Goal: Transaction & Acquisition: Purchase product/service

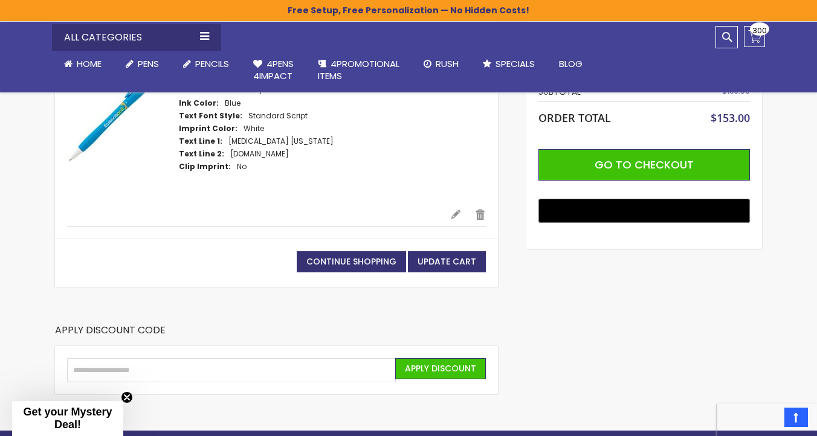
scroll to position [231, 0]
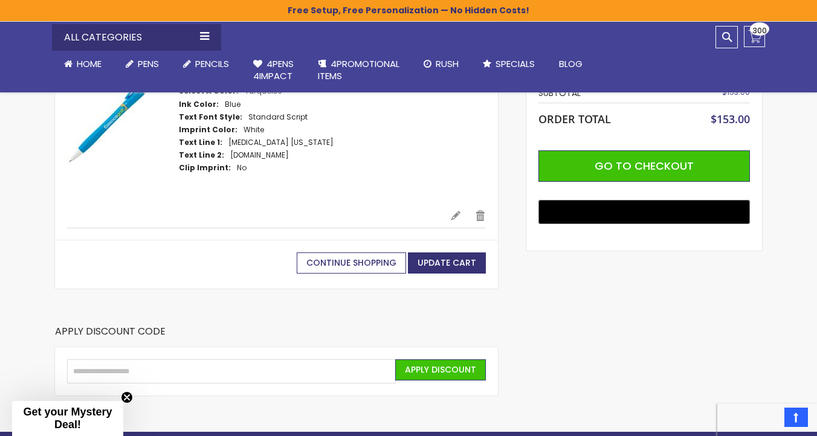
click at [373, 261] on span "Continue Shopping" at bounding box center [351, 263] width 90 height 12
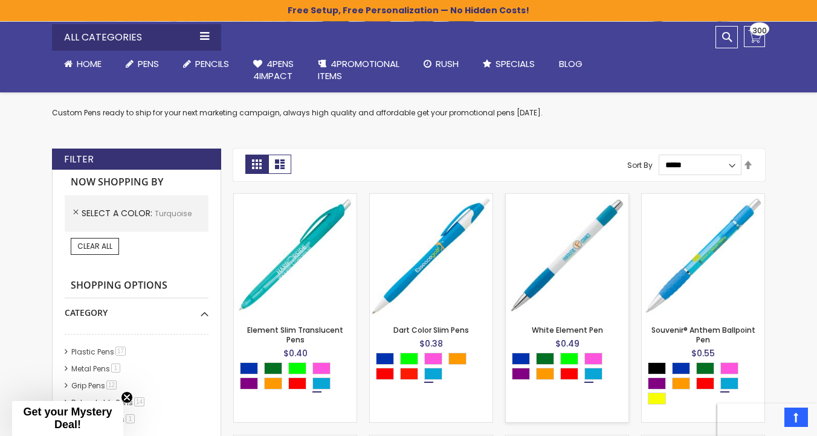
scroll to position [209, 0]
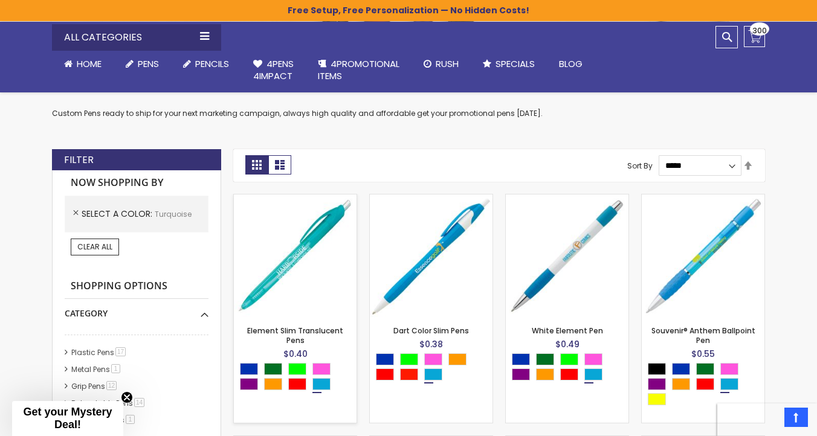
click at [277, 268] on img at bounding box center [295, 256] width 123 height 123
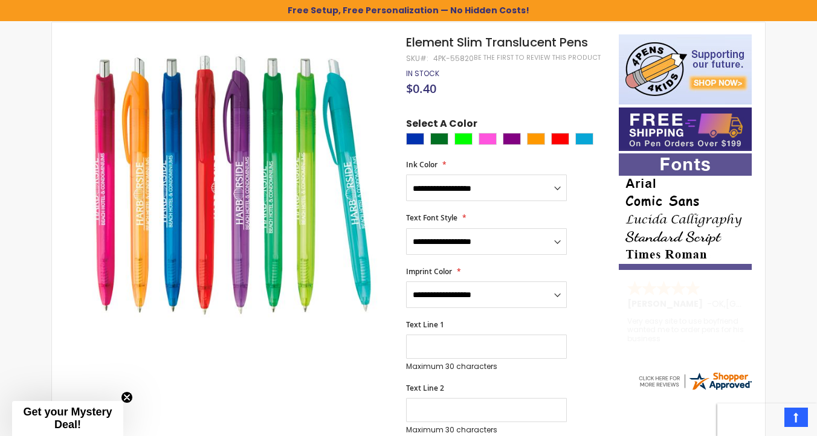
scroll to position [187, 0]
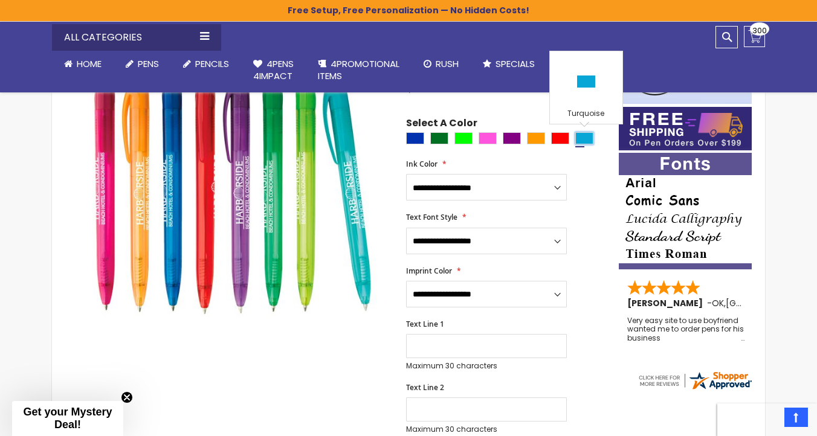
click at [582, 144] on div "Turquoise" at bounding box center [584, 138] width 18 height 12
type input "****"
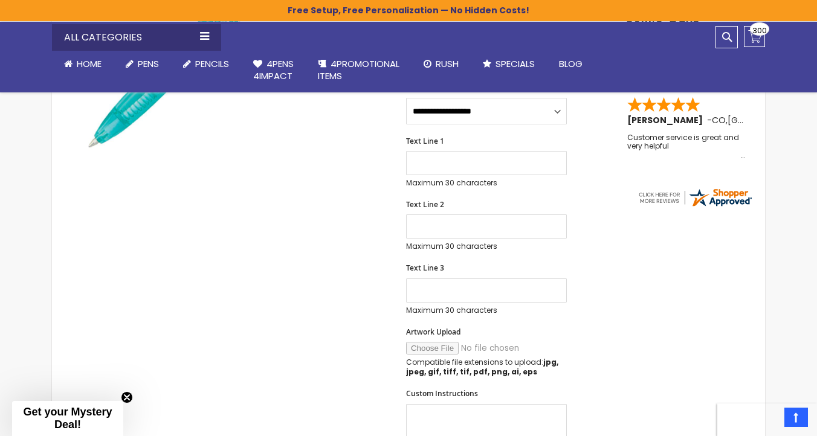
scroll to position [372, 0]
